Goal: Task Accomplishment & Management: Manage account settings

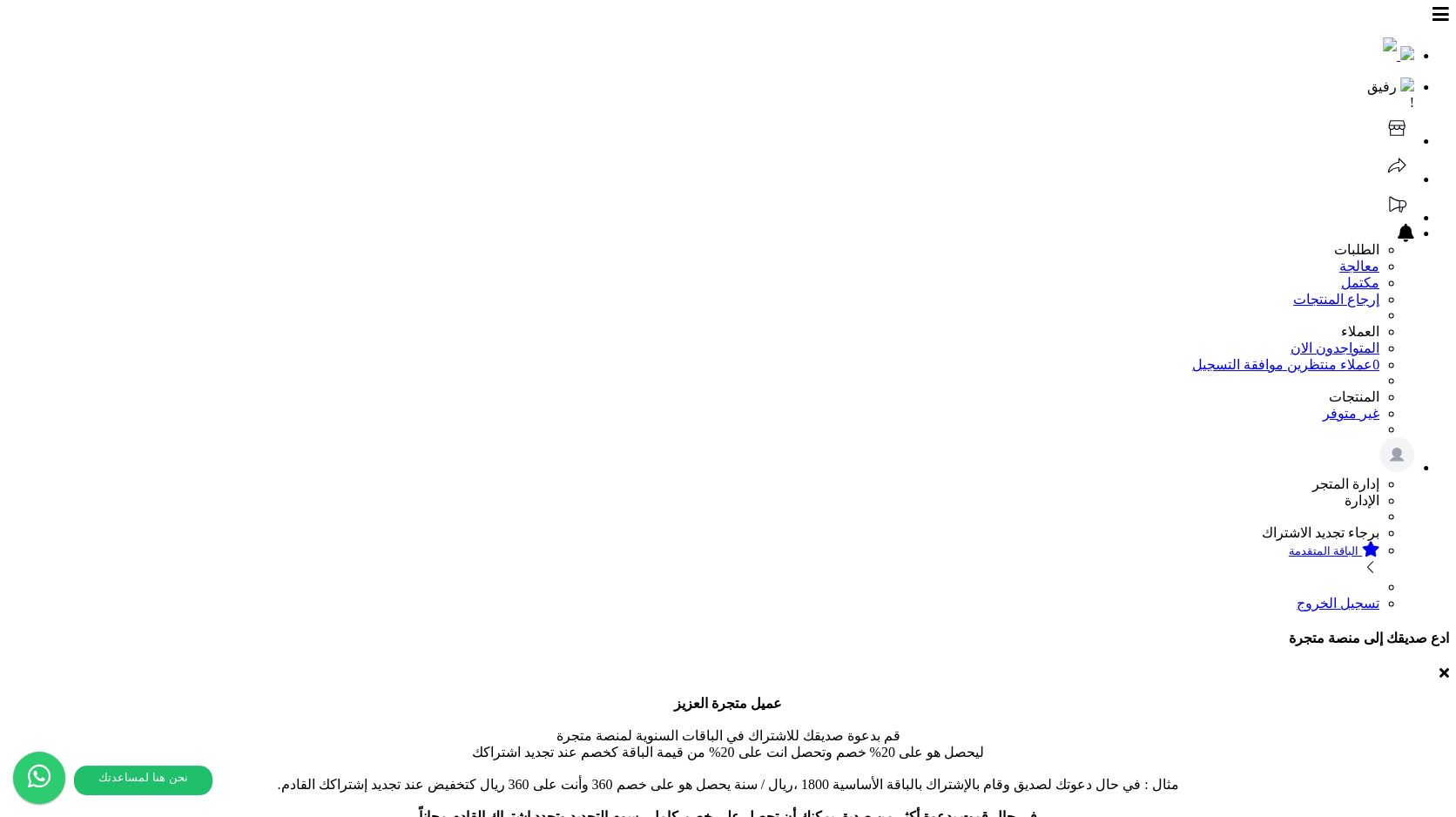
select select
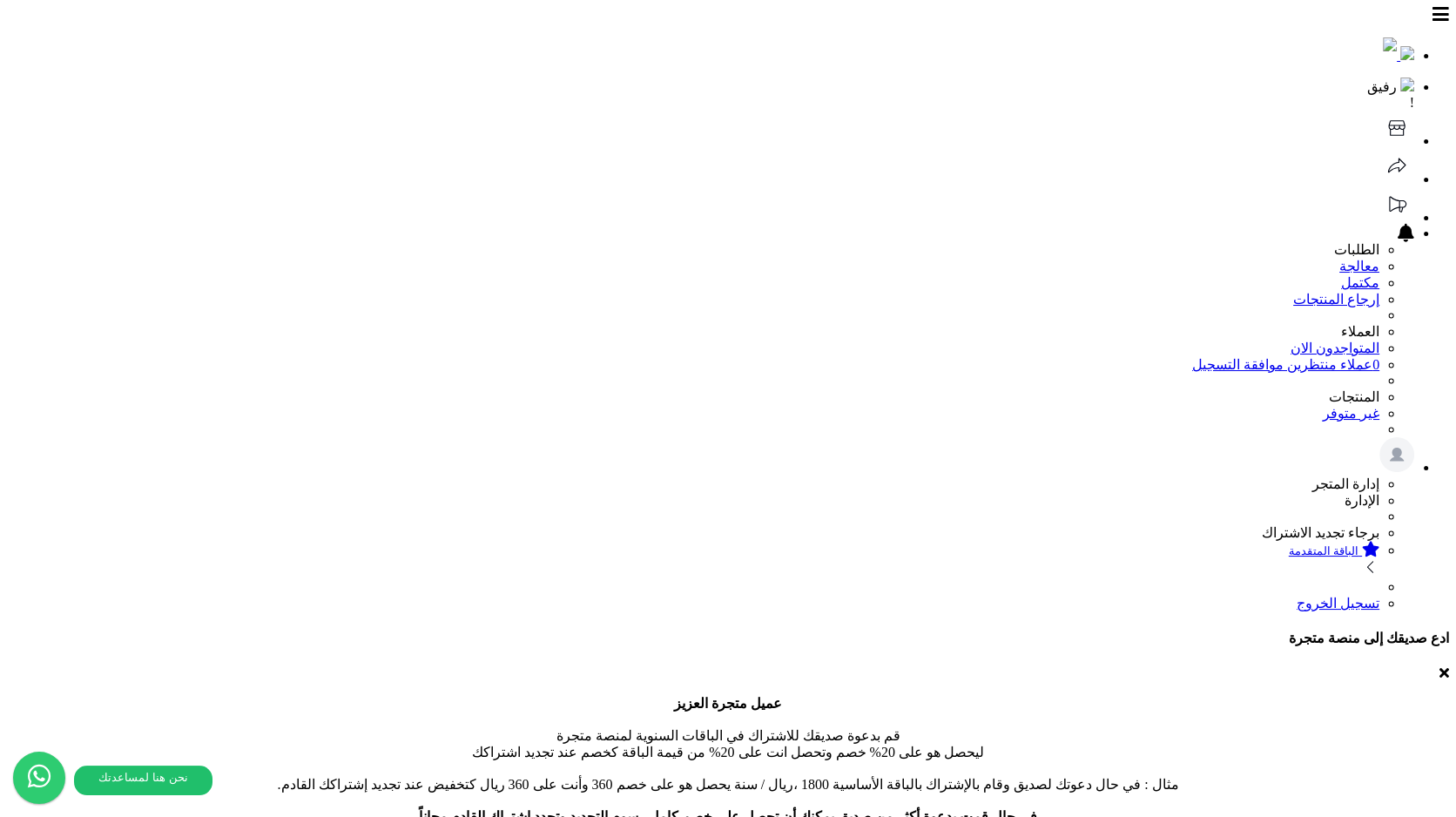
click at [1380, 110] on icon at bounding box center [1398, 128] width 35 height 35
select select
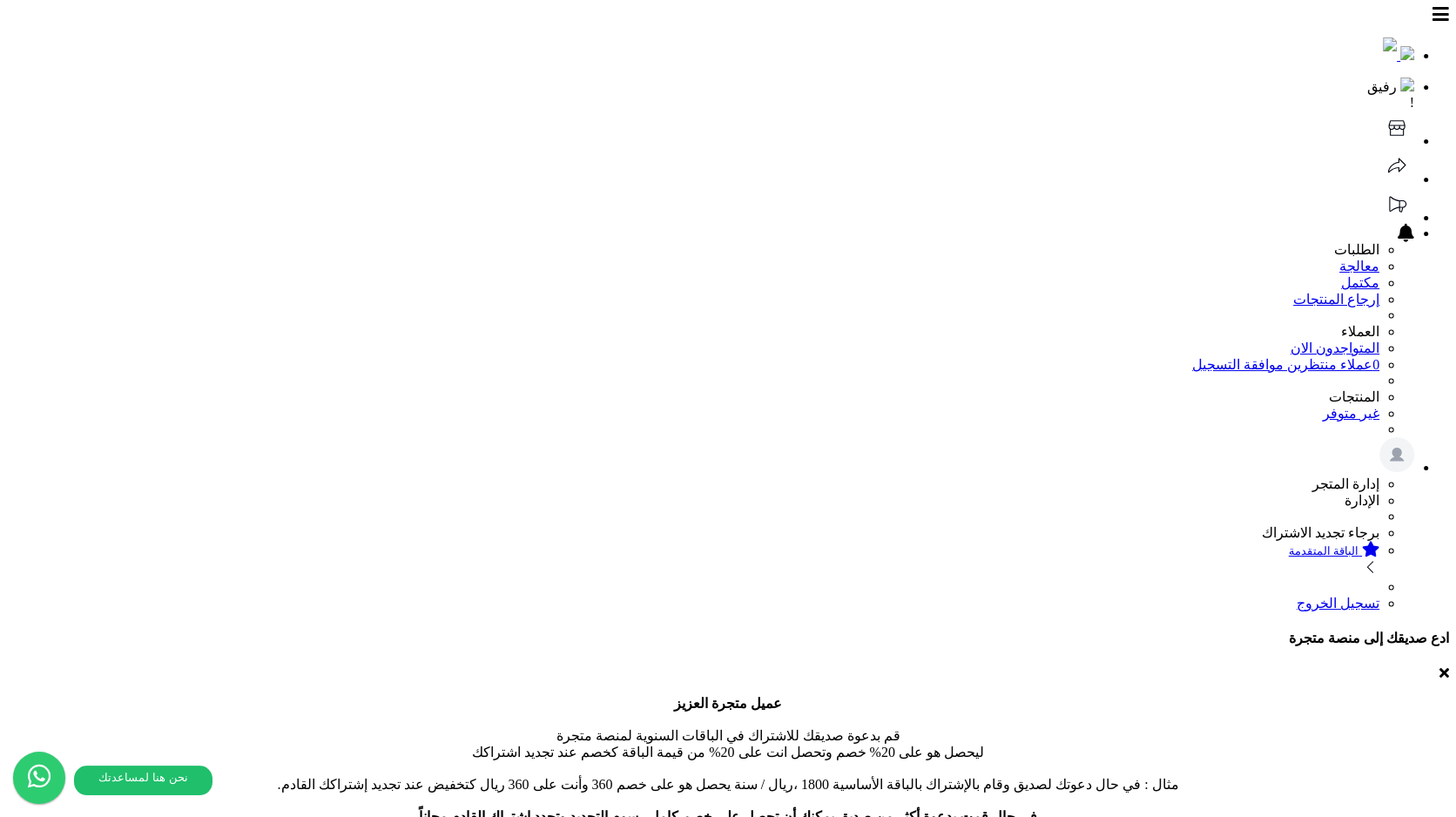
scroll to position [0, 11]
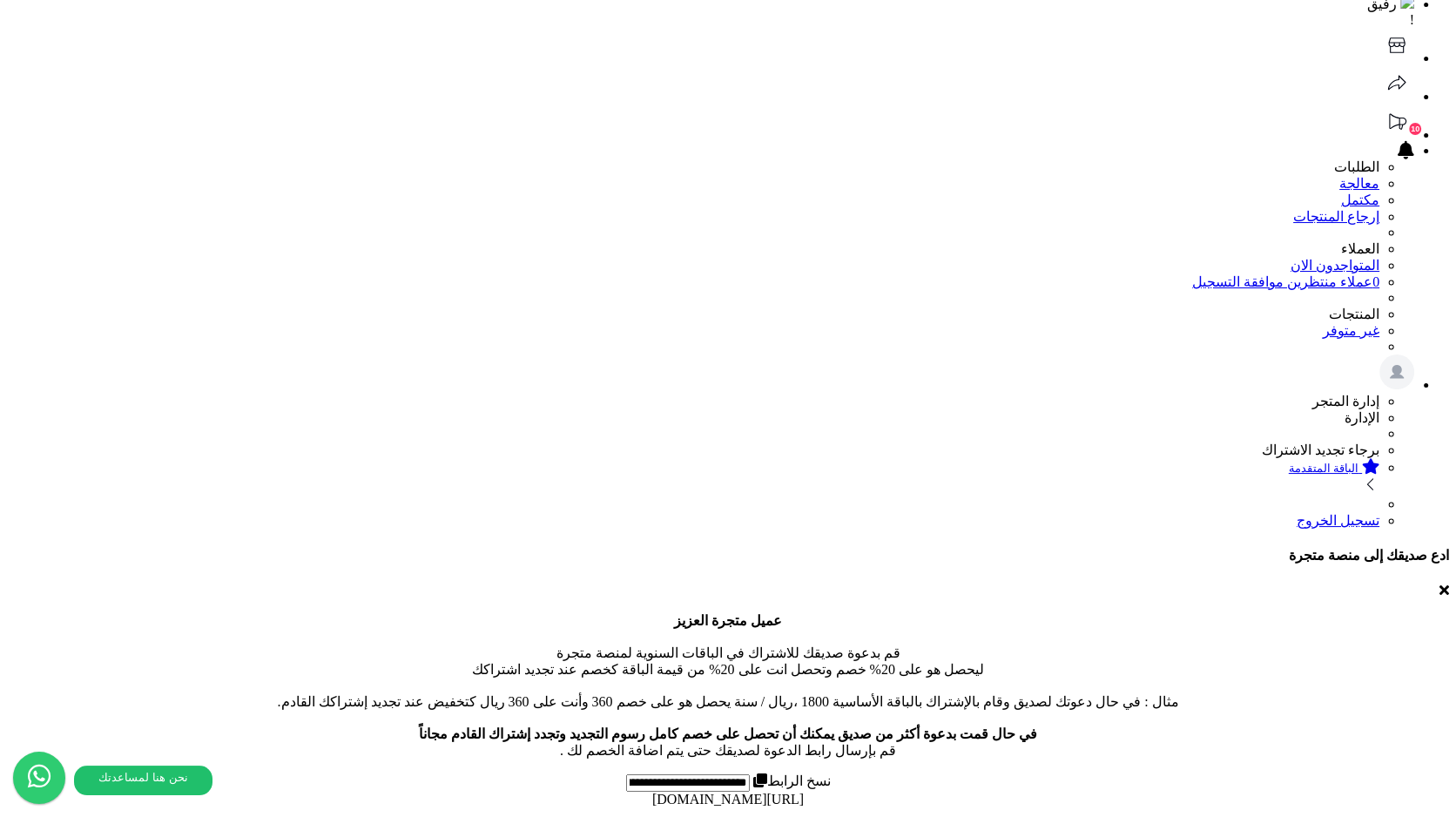
scroll to position [3, 0]
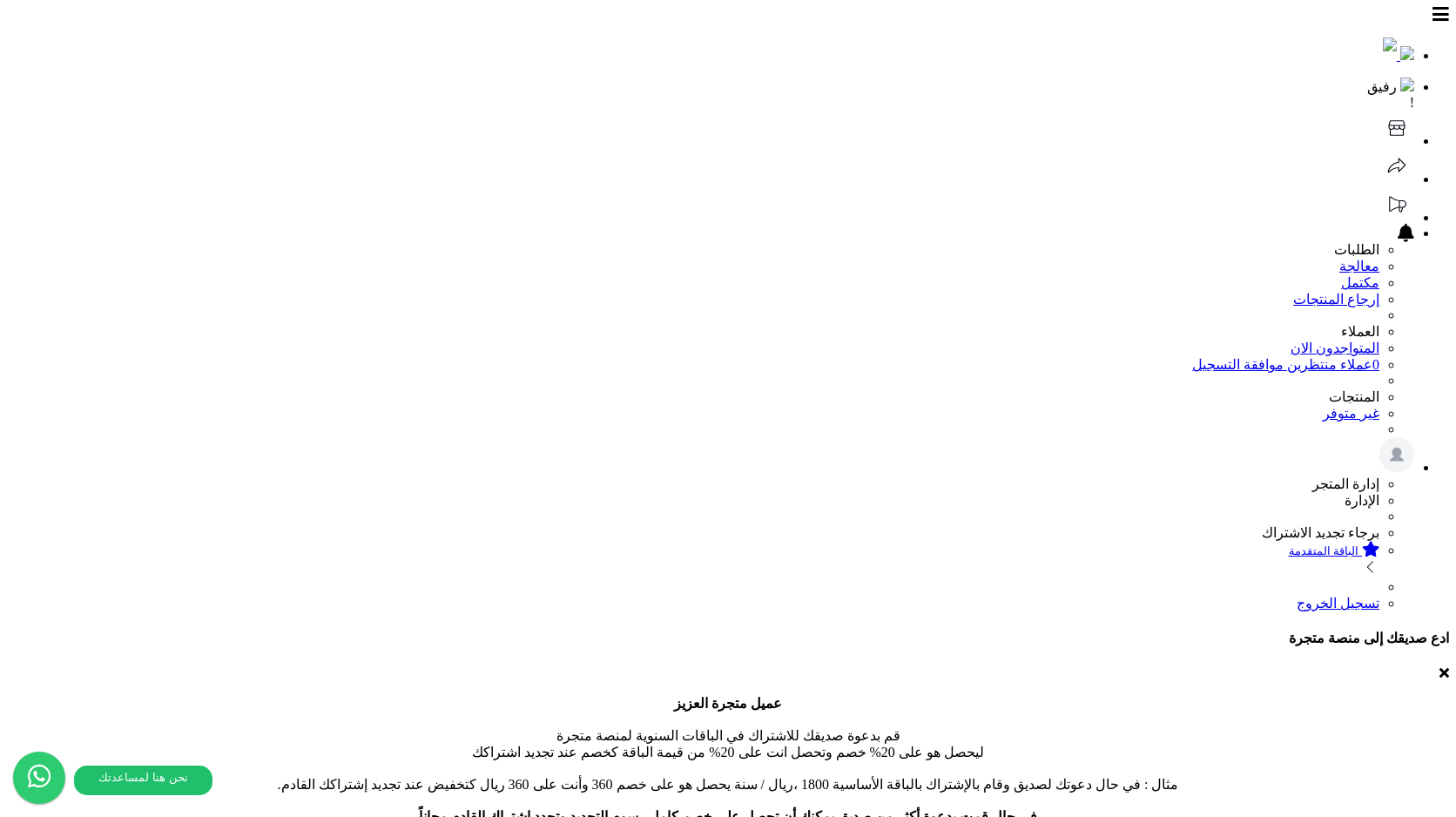
select select
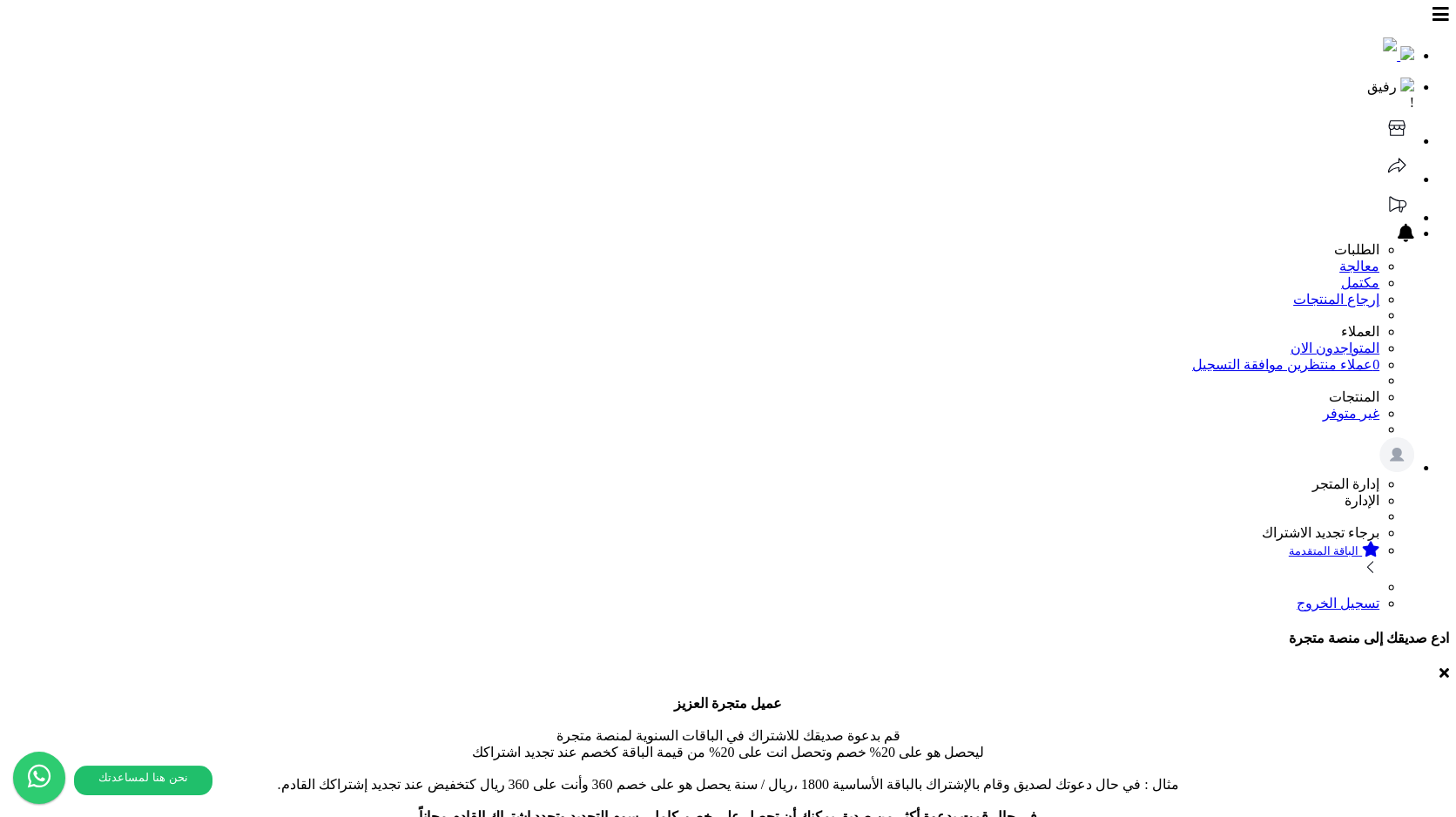
scroll to position [0, 11]
select select
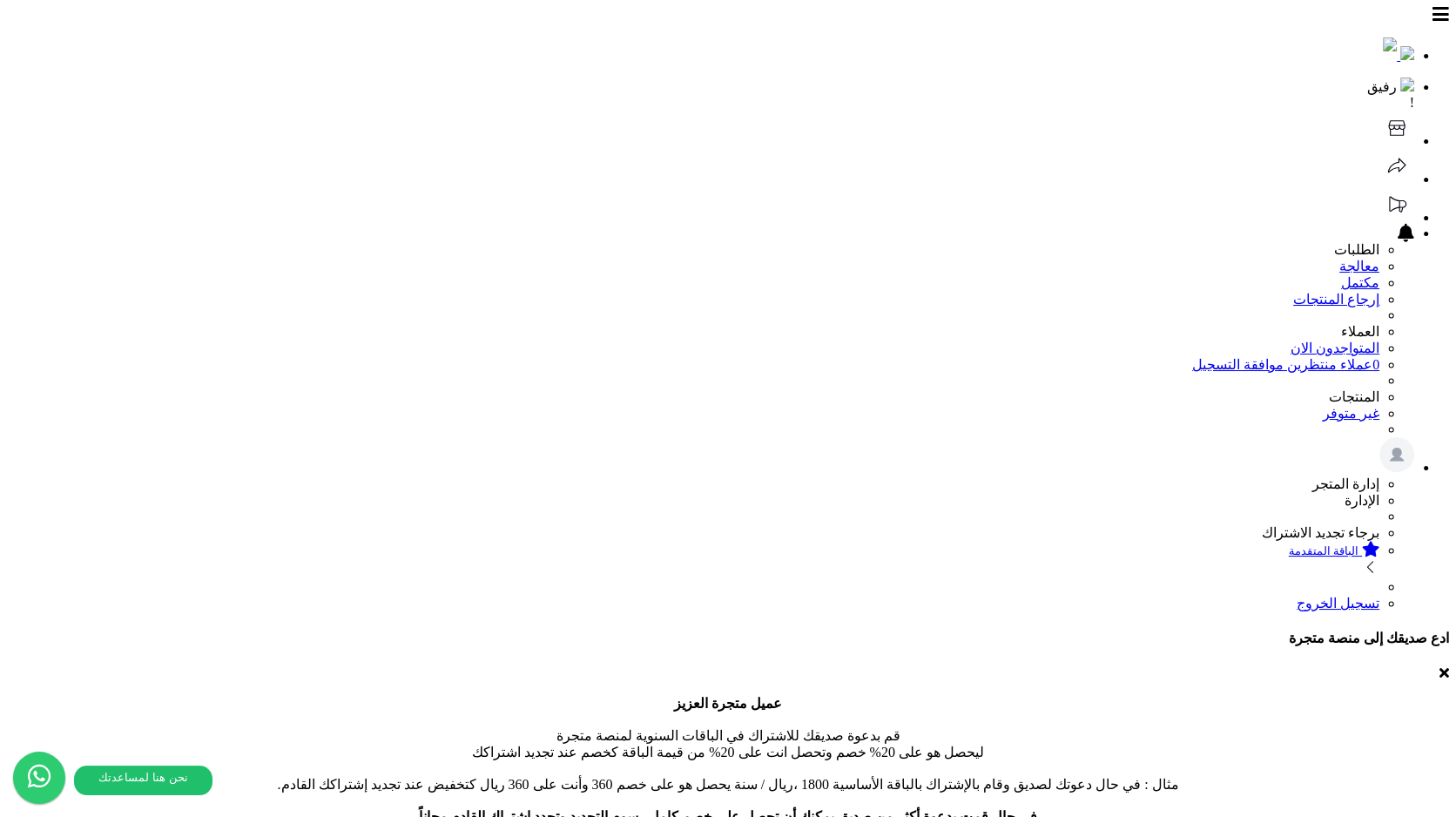
select select
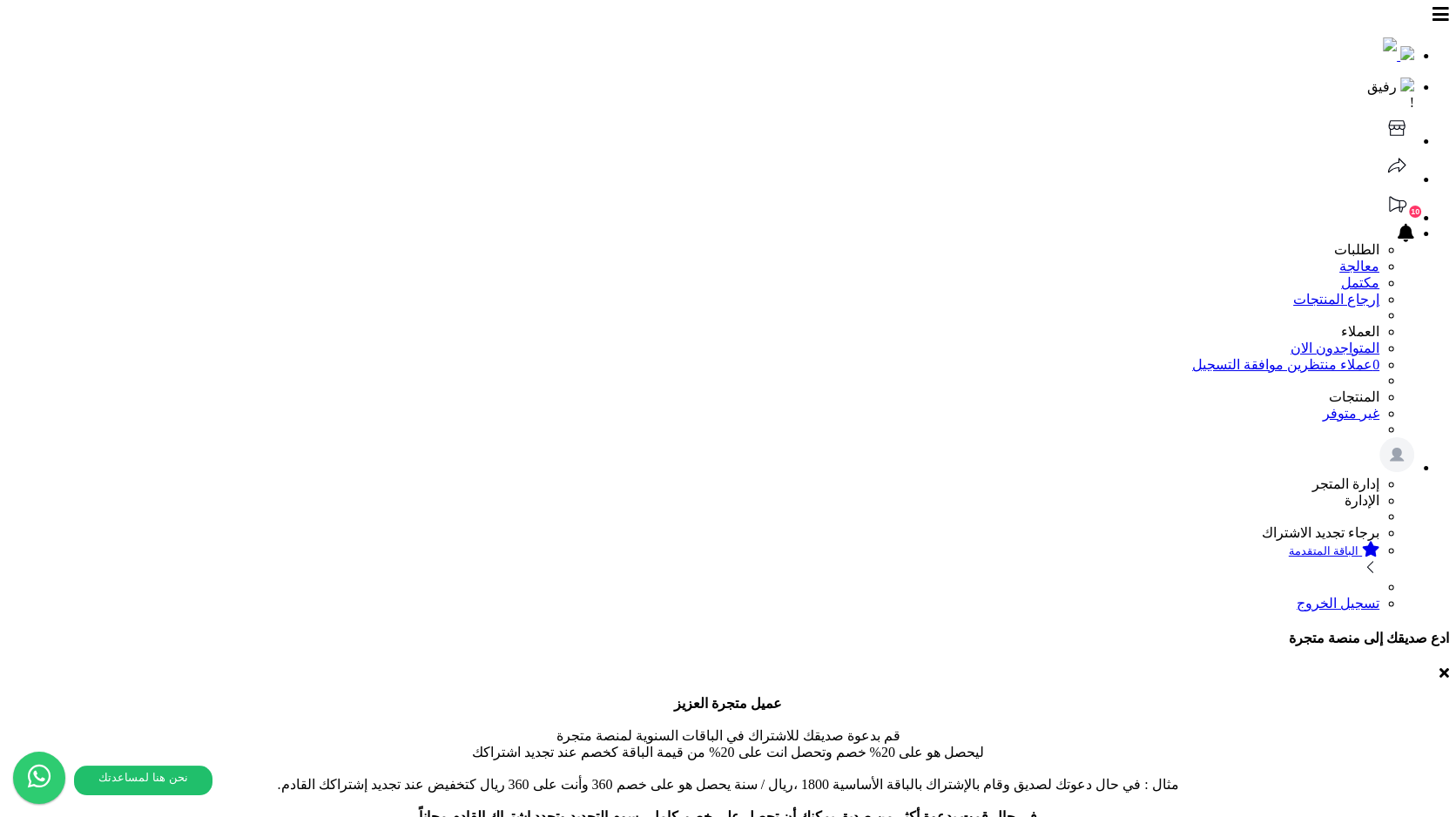
select select
